Goal: Information Seeking & Learning: Learn about a topic

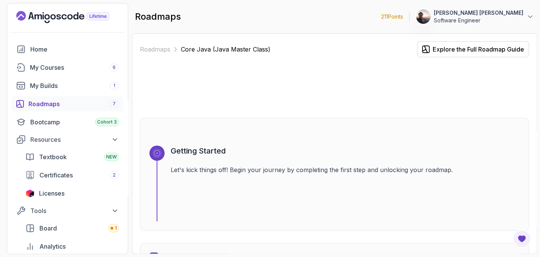
scroll to position [303, 0]
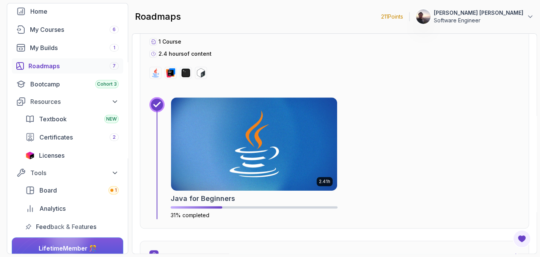
drag, startPoint x: 0, startPoint y: 0, endPoint x: 264, endPoint y: 20, distance: 264.7
click at [264, 20] on div "roadmaps 211 Points [PERSON_NAME] [PERSON_NAME] Software Engineer" at bounding box center [334, 16] width 405 height 27
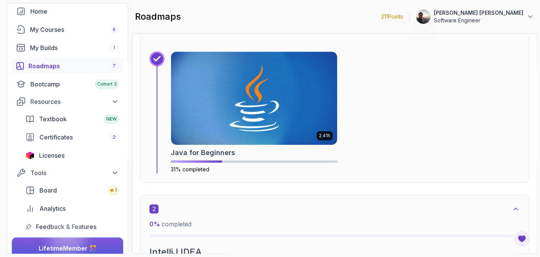
scroll to position [341, 0]
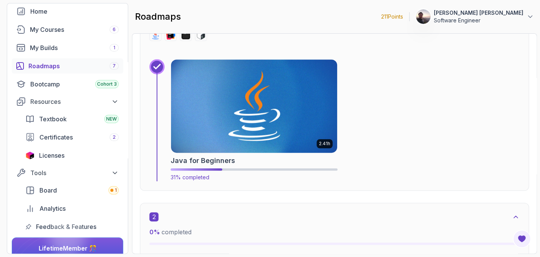
click at [264, 114] on img at bounding box center [254, 106] width 174 height 98
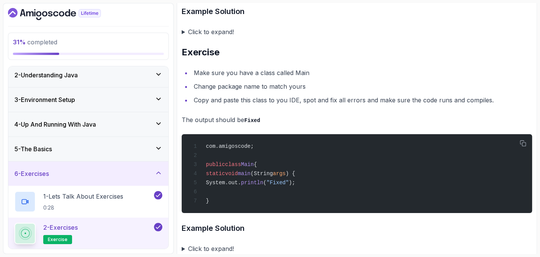
scroll to position [52, 0]
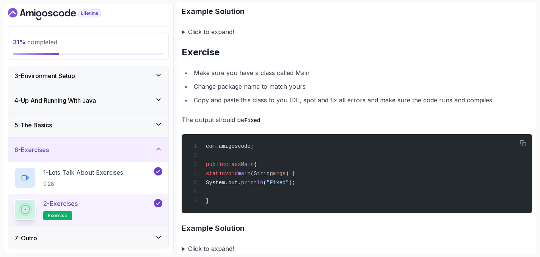
click at [160, 76] on icon at bounding box center [159, 75] width 8 height 8
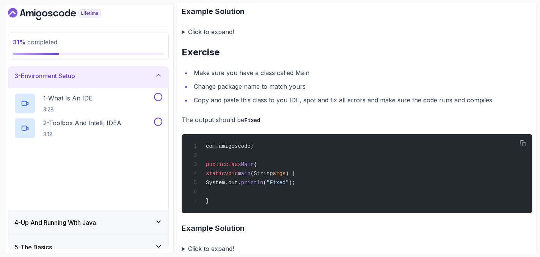
scroll to position [0, 0]
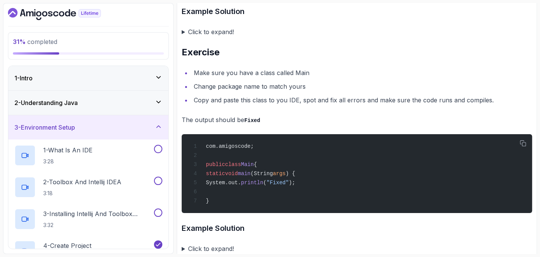
click at [156, 97] on div "2 - Understanding Java" at bounding box center [88, 103] width 160 height 24
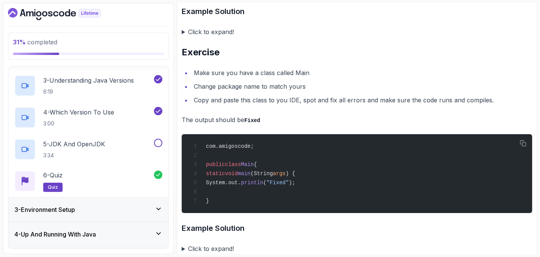
scroll to position [114, 0]
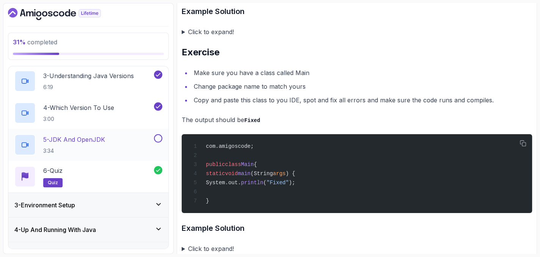
click at [77, 136] on p "5 - JDK And OpenJDK" at bounding box center [74, 139] width 62 height 9
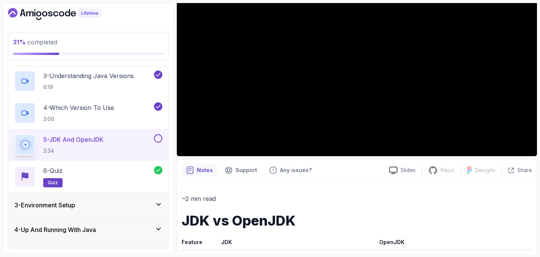
scroll to position [76, 0]
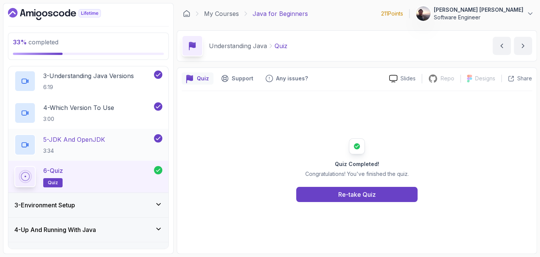
click at [89, 144] on h2 "5 - JDK And OpenJDK 3:34" at bounding box center [74, 145] width 62 height 20
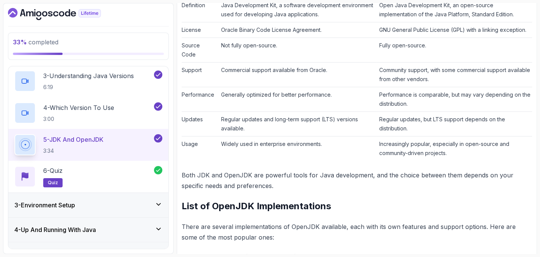
scroll to position [379, 0]
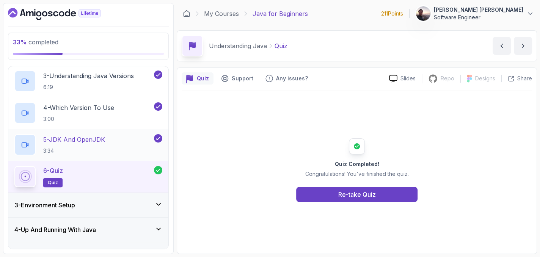
click at [80, 142] on p "5 - JDK And OpenJDK" at bounding box center [74, 139] width 62 height 9
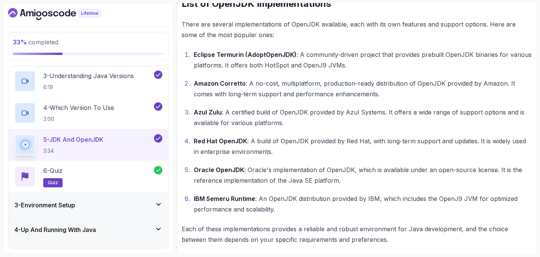
scroll to position [574, 0]
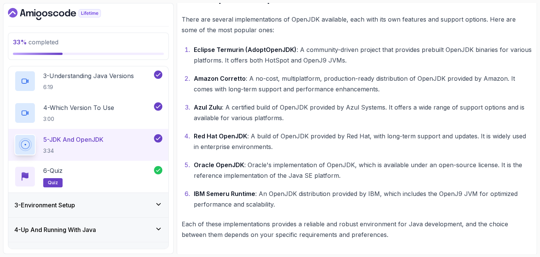
click at [155, 204] on icon at bounding box center [159, 205] width 8 height 8
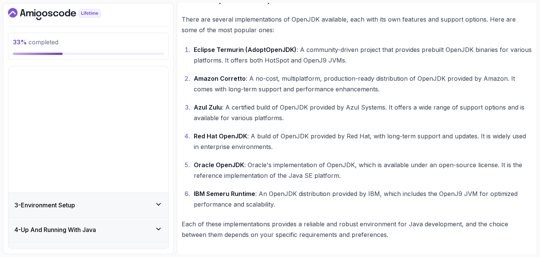
scroll to position [0, 0]
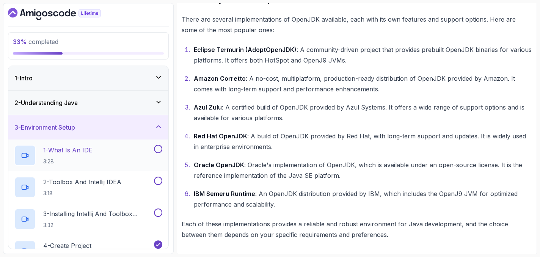
click at [80, 150] on p "1 - What Is An IDE" at bounding box center [67, 150] width 49 height 9
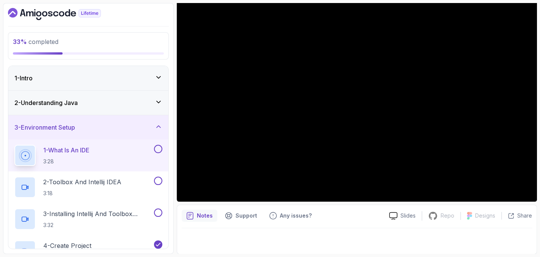
click at [204, 215] on p "Notes" at bounding box center [205, 216] width 16 height 8
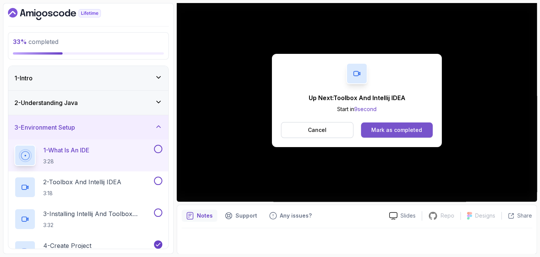
click at [379, 129] on div "Mark as completed" at bounding box center [396, 130] width 51 height 8
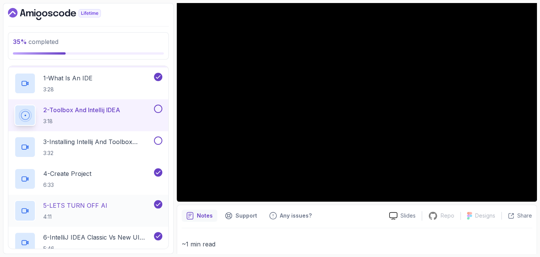
scroll to position [76, 0]
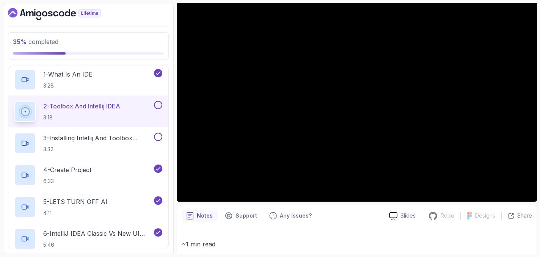
click at [344, 220] on div "Notes Support Any issues?" at bounding box center [282, 216] width 201 height 12
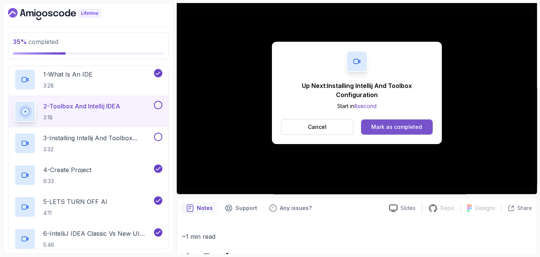
click at [380, 125] on div "Mark as completed" at bounding box center [396, 127] width 51 height 8
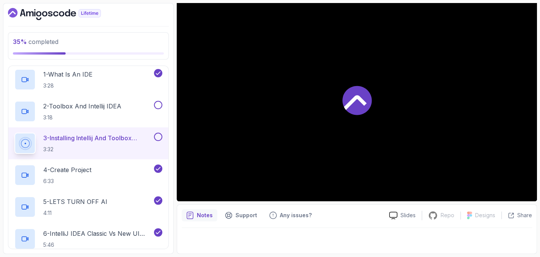
scroll to position [68, 0]
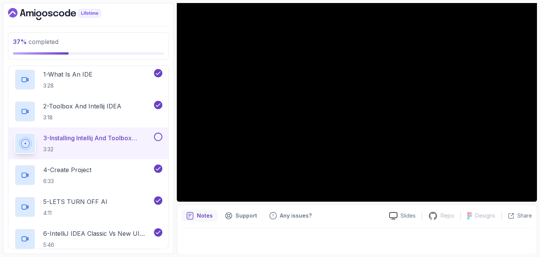
click at [373, 223] on div "Notes Support Any issues? Slides Repo Repository not available Designs Design n…" at bounding box center [357, 230] width 360 height 50
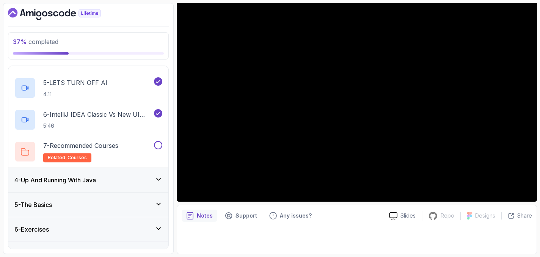
scroll to position [211, 0]
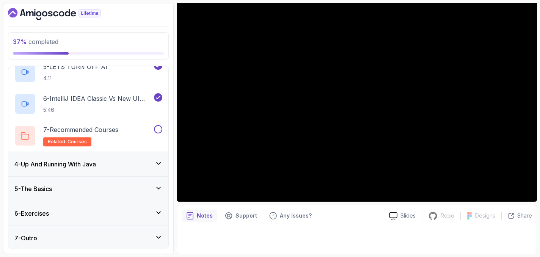
click at [158, 162] on icon at bounding box center [159, 164] width 8 height 8
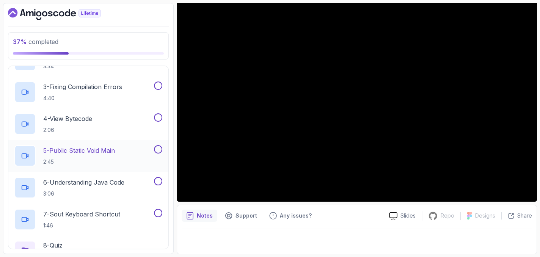
scroll to position [243, 0]
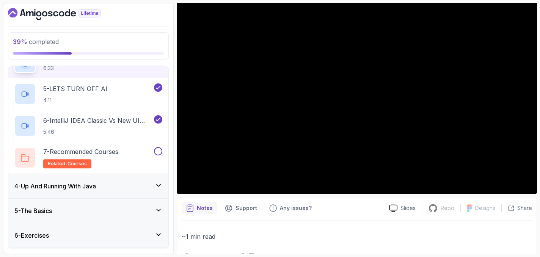
scroll to position [190, 0]
click at [130, 151] on div "7 - Recommended Courses related-courses" at bounding box center [83, 156] width 138 height 21
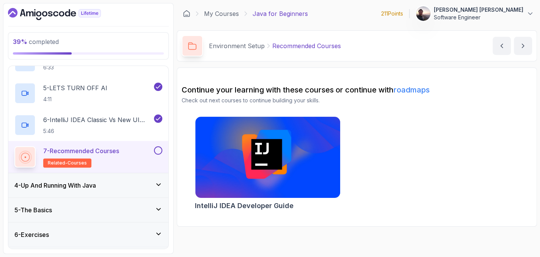
scroll to position [195, 0]
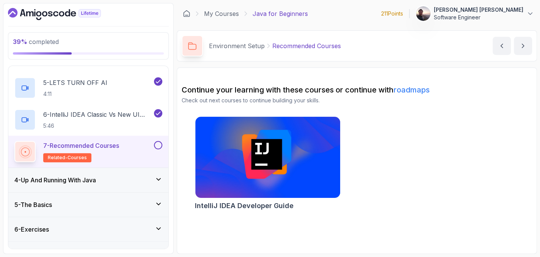
click at [159, 145] on button at bounding box center [158, 145] width 8 height 8
click at [159, 179] on icon at bounding box center [159, 180] width 8 height 8
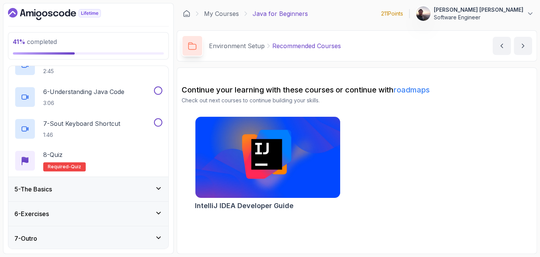
scroll to position [243, 0]
click at [162, 187] on icon at bounding box center [159, 188] width 8 height 8
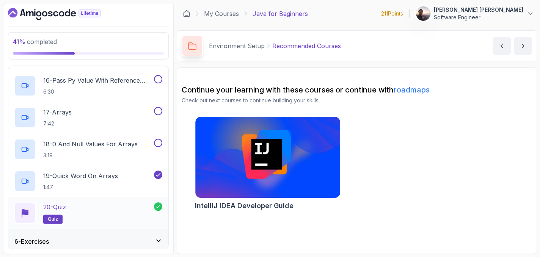
scroll to position [625, 0]
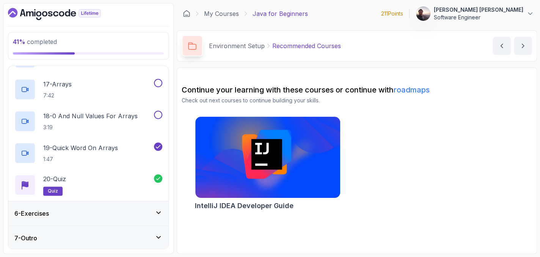
click at [155, 213] on icon at bounding box center [159, 213] width 8 height 8
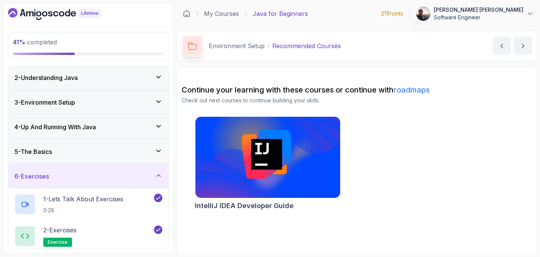
scroll to position [52, 0]
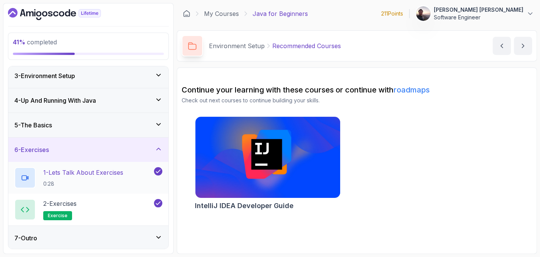
click at [153, 231] on div "7 - Outro" at bounding box center [88, 238] width 160 height 24
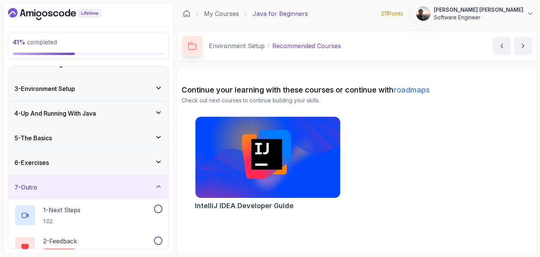
scroll to position [0, 0]
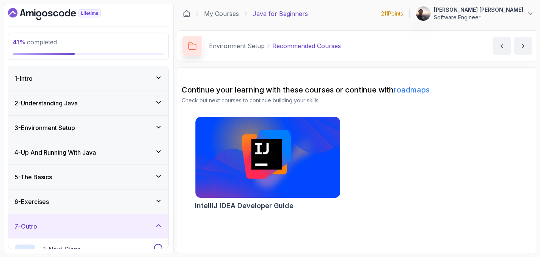
click at [159, 151] on icon at bounding box center [159, 152] width 4 height 2
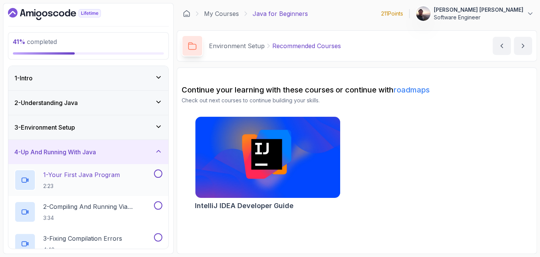
click at [100, 175] on p "1 - Your First Java Program" at bounding box center [81, 174] width 77 height 9
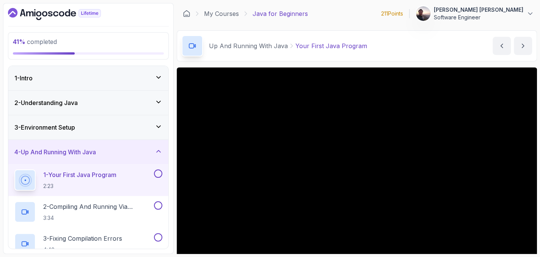
scroll to position [68, 0]
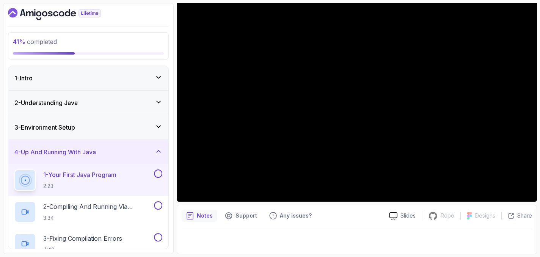
click at [341, 218] on div "Notes Support Any issues?" at bounding box center [282, 216] width 201 height 12
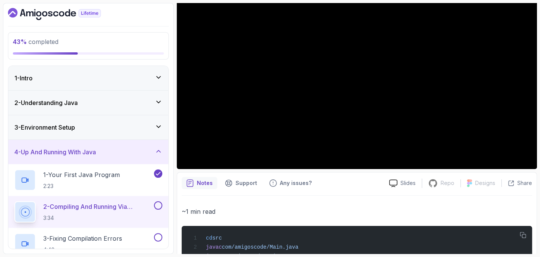
scroll to position [114, 0]
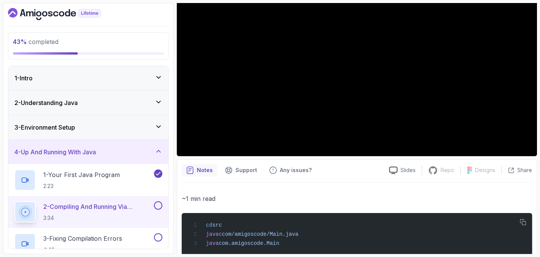
click at [205, 173] on p "Notes" at bounding box center [205, 170] width 16 height 8
click at [242, 173] on p "Support" at bounding box center [247, 170] width 22 height 8
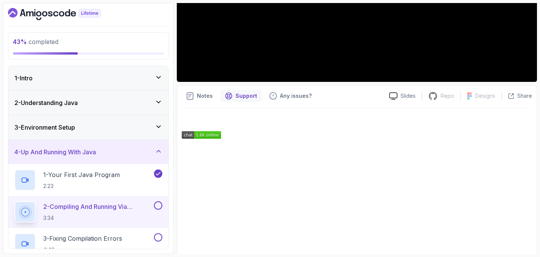
scroll to position [176, 0]
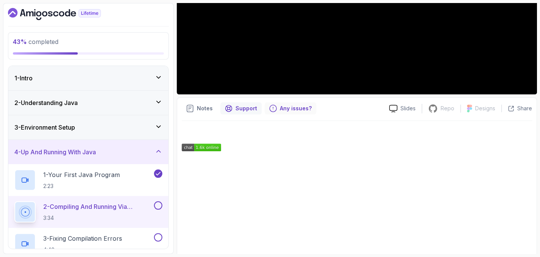
click at [293, 105] on p "Any issues?" at bounding box center [296, 109] width 32 height 8
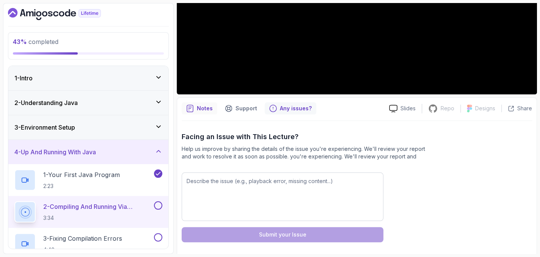
click at [203, 110] on p "Notes" at bounding box center [205, 109] width 16 height 8
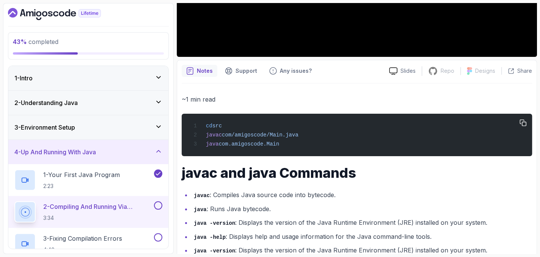
scroll to position [289, 0]
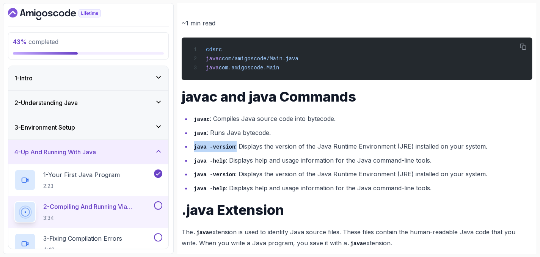
drag, startPoint x: 233, startPoint y: 146, endPoint x: 193, endPoint y: 146, distance: 39.4
click at [193, 146] on li "java -version : Displays the version of the Java Runtime Environment (JRE) inst…" at bounding box center [362, 146] width 341 height 11
copy li "java -version :"
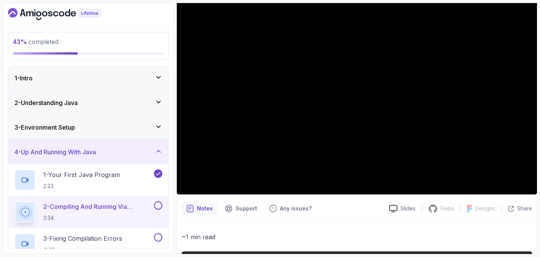
scroll to position [62, 0]
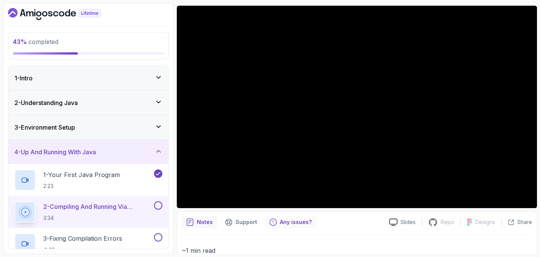
click at [285, 224] on p "Any issues?" at bounding box center [296, 222] width 32 height 8
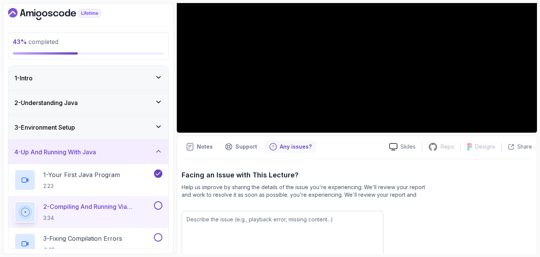
scroll to position [138, 0]
click at [241, 222] on textarea at bounding box center [283, 234] width 202 height 49
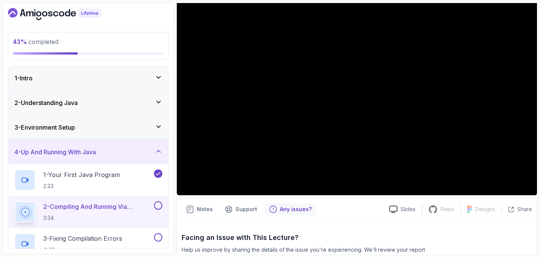
scroll to position [62, 0]
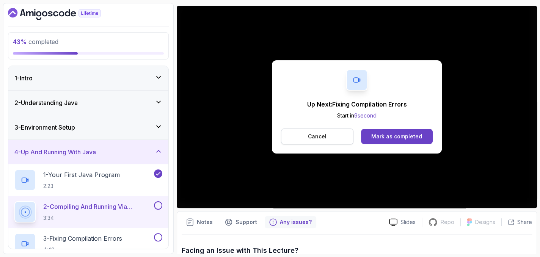
click at [328, 138] on button "Cancel" at bounding box center [317, 137] width 72 height 16
click at [405, 132] on button "Mark as completed" at bounding box center [397, 136] width 72 height 15
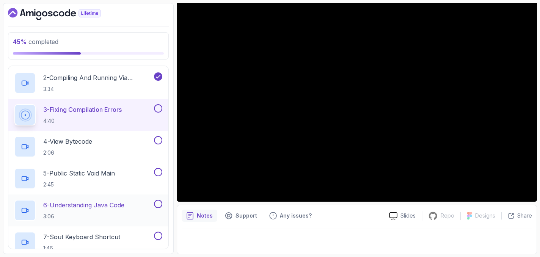
scroll to position [167, 0]
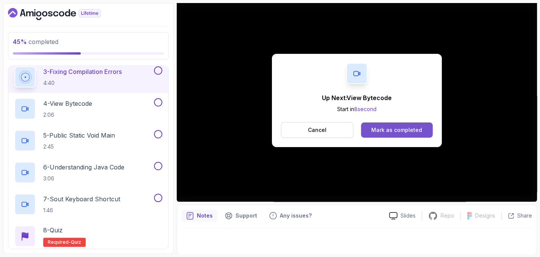
click at [393, 129] on div "Mark as completed" at bounding box center [396, 130] width 51 height 8
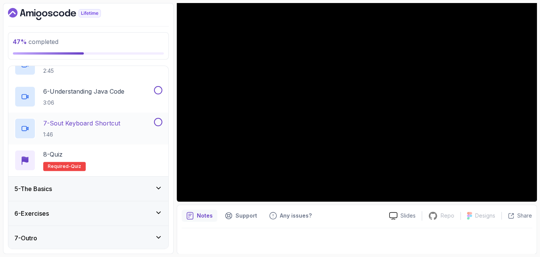
scroll to position [167, 0]
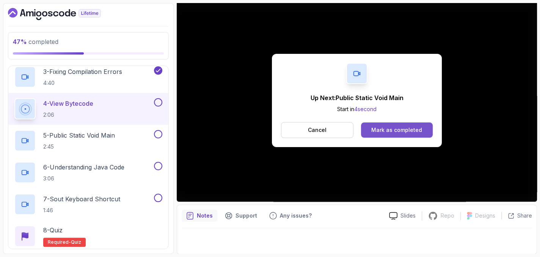
click at [395, 129] on div "Mark as completed" at bounding box center [396, 130] width 51 height 8
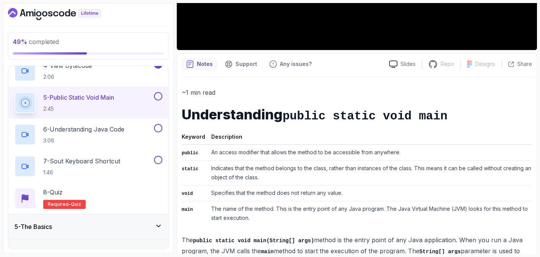
scroll to position [246, 0]
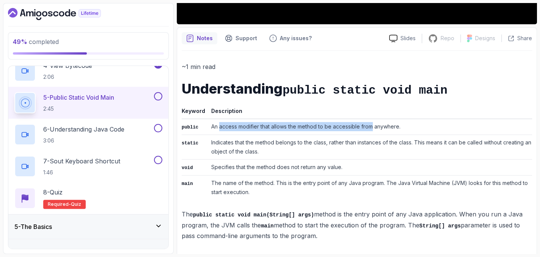
drag, startPoint x: 218, startPoint y: 128, endPoint x: 379, endPoint y: 127, distance: 160.8
click at [379, 127] on td "An access modifier that allows the method to be accessible from anywhere." at bounding box center [370, 127] width 324 height 16
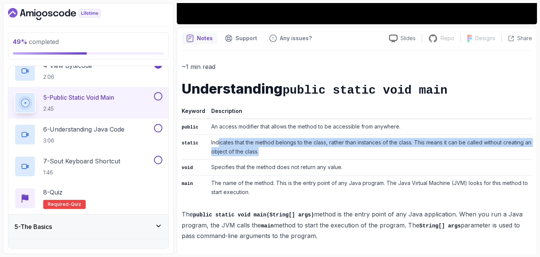
drag, startPoint x: 217, startPoint y: 140, endPoint x: 430, endPoint y: 151, distance: 213.0
click at [430, 151] on td "Indicates that the method belongs to the class, rather than instances of the cl…" at bounding box center [370, 147] width 324 height 25
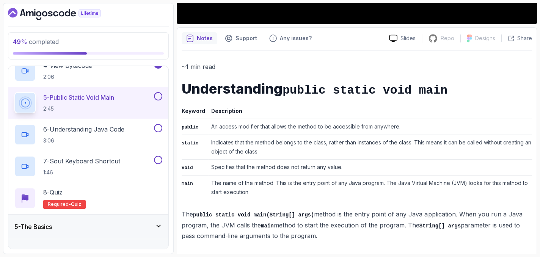
click at [270, 165] on td "Specifies that the method does not return any value." at bounding box center [370, 168] width 324 height 16
drag, startPoint x: 218, startPoint y: 166, endPoint x: 283, endPoint y: 168, distance: 64.9
click at [315, 164] on td "Specifies that the method does not return any value." at bounding box center [370, 168] width 324 height 16
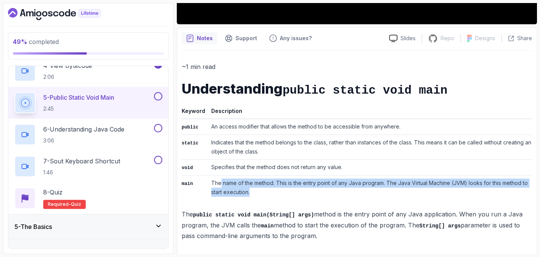
drag, startPoint x: 218, startPoint y: 177, endPoint x: 356, endPoint y: 189, distance: 138.2
click at [356, 189] on td "The name of the method. This is the entry point of any Java program. The Java V…" at bounding box center [370, 188] width 324 height 25
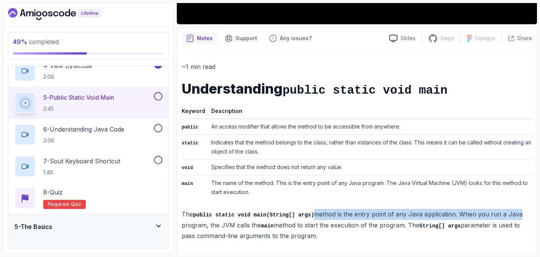
drag, startPoint x: 314, startPoint y: 210, endPoint x: 507, endPoint y: 208, distance: 193.1
click at [507, 209] on p "The public static void main(String[] args) method is the entry point of any Jav…" at bounding box center [357, 225] width 350 height 32
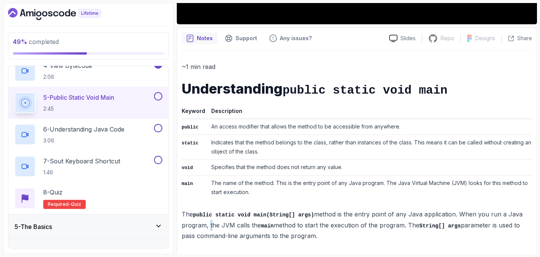
click at [209, 225] on p "The public static void main(String[] args) method is the entry point of any Jav…" at bounding box center [357, 225] width 350 height 32
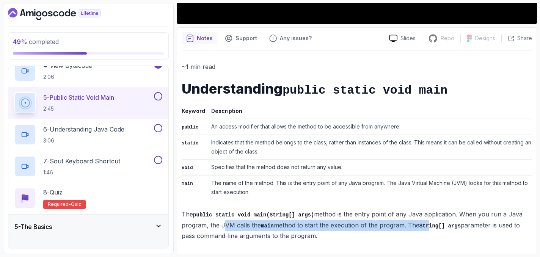
drag, startPoint x: 225, startPoint y: 223, endPoint x: 434, endPoint y: 219, distance: 208.6
click at [434, 219] on p "The public static void main(String[] args) method is the entry point of any Jav…" at bounding box center [357, 225] width 350 height 32
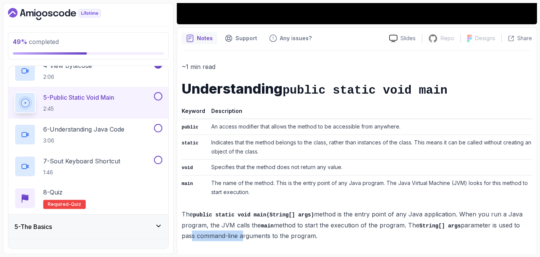
drag, startPoint x: 187, startPoint y: 233, endPoint x: 269, endPoint y: 233, distance: 81.2
click at [259, 232] on p "The public static void main(String[] args) method is the entry point of any Jav…" at bounding box center [357, 225] width 350 height 32
drag, startPoint x: 285, startPoint y: 233, endPoint x: 331, endPoint y: 235, distance: 46.7
click at [326, 235] on p "The public static void main(String[] args) method is the entry point of any Jav…" at bounding box center [357, 225] width 350 height 32
click at [345, 234] on p "The public static void main(String[] args) method is the entry point of any Jav…" at bounding box center [357, 225] width 350 height 32
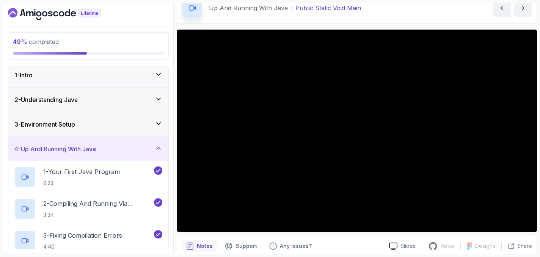
scroll to position [0, 0]
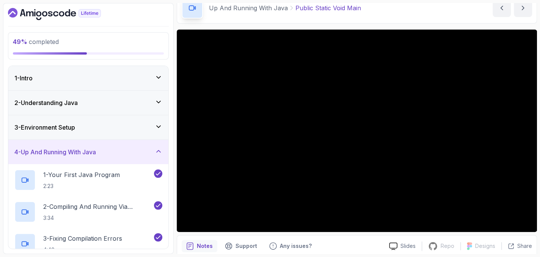
click at [157, 105] on icon at bounding box center [159, 102] width 8 height 8
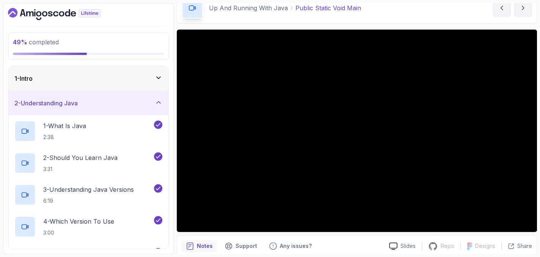
click at [156, 99] on icon at bounding box center [159, 103] width 8 height 8
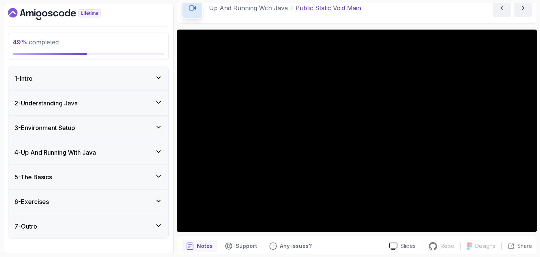
click at [157, 175] on icon at bounding box center [159, 177] width 8 height 8
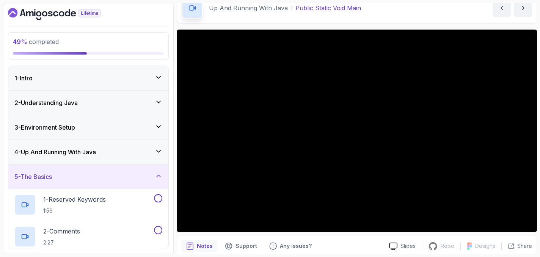
click at [157, 150] on icon at bounding box center [159, 152] width 8 height 8
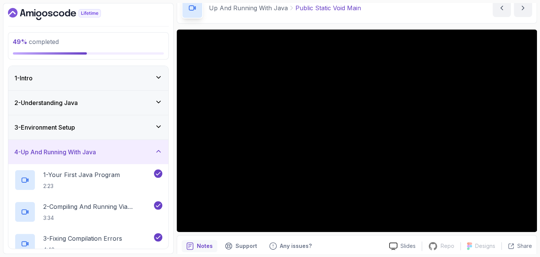
click at [151, 149] on div "4 - Up And Running With Java" at bounding box center [88, 152] width 148 height 9
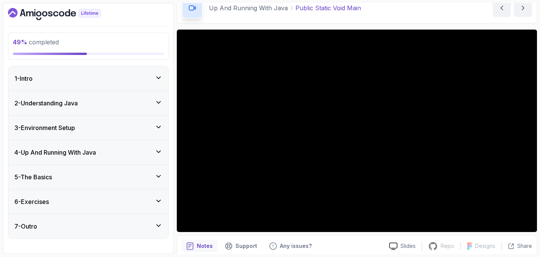
click at [155, 176] on icon at bounding box center [159, 177] width 8 height 8
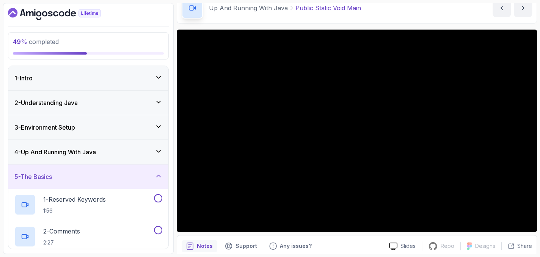
click at [155, 173] on icon at bounding box center [159, 176] width 8 height 8
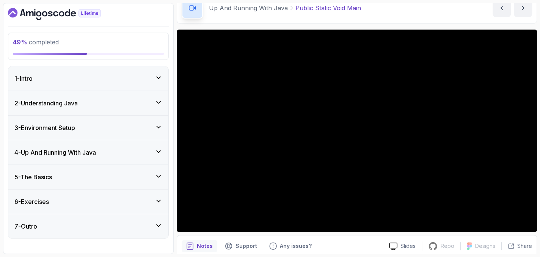
click at [159, 153] on icon at bounding box center [159, 152] width 8 height 8
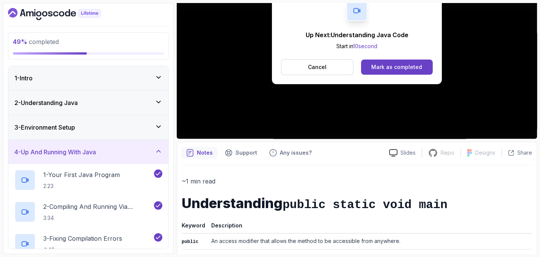
scroll to position [152, 0]
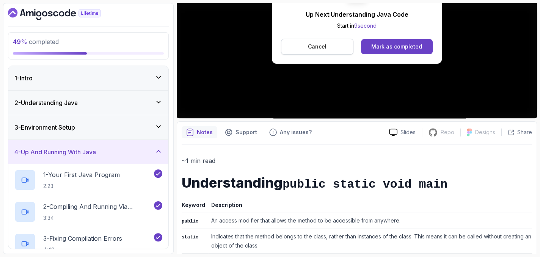
click at [327, 43] on button "Cancel" at bounding box center [317, 47] width 72 height 16
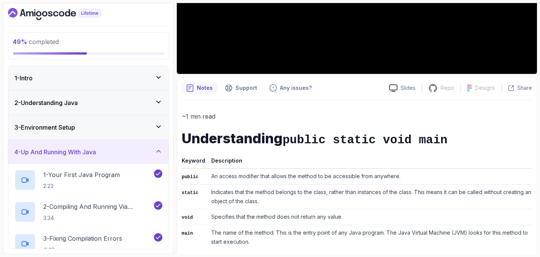
scroll to position [246, 0]
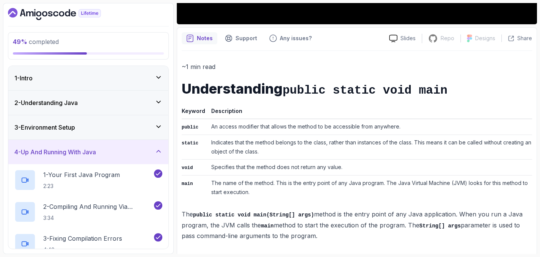
drag, startPoint x: 411, startPoint y: 220, endPoint x: 435, endPoint y: 218, distance: 24.8
click at [432, 218] on p "The public static void main(String[] args) method is the entry point of any Jav…" at bounding box center [357, 225] width 350 height 32
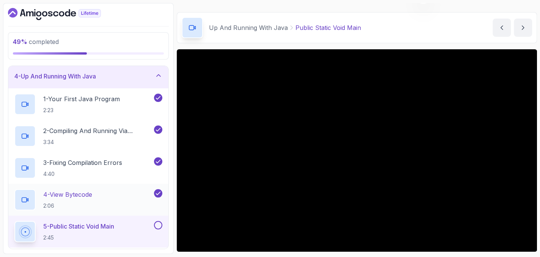
scroll to position [152, 0]
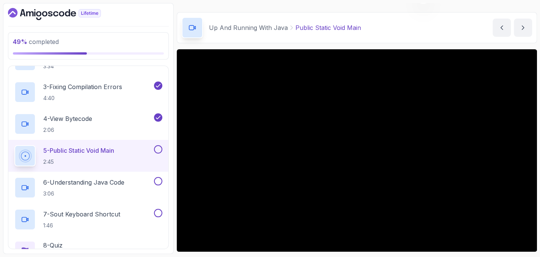
click at [158, 146] on button at bounding box center [158, 149] width 8 height 8
click at [105, 182] on p "6 - Understanding Java Code" at bounding box center [83, 182] width 81 height 9
